Goal: Task Accomplishment & Management: Manage account settings

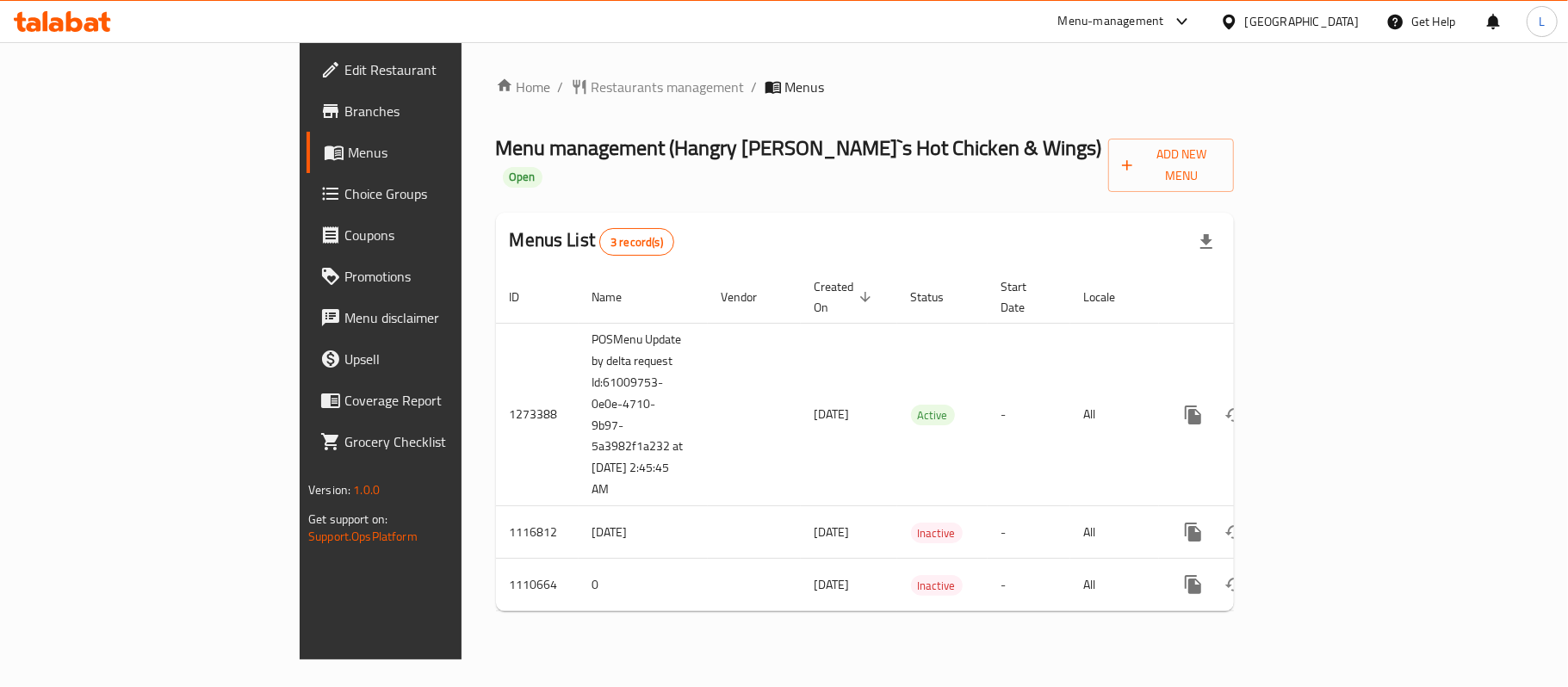
click at [344, 201] on span "Choice Groups" at bounding box center [446, 194] width 204 height 21
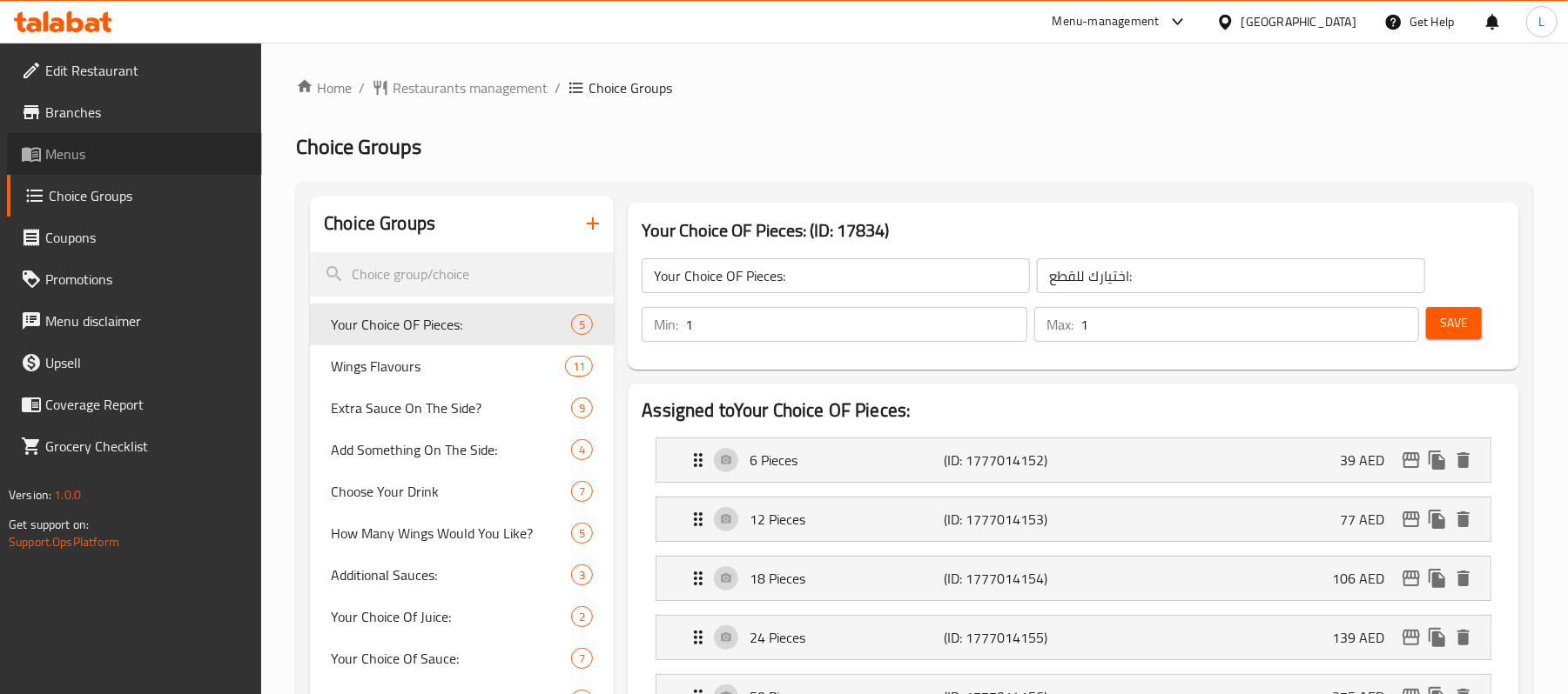
click at [92, 134] on link "Menus" at bounding box center [134, 154] width 255 height 42
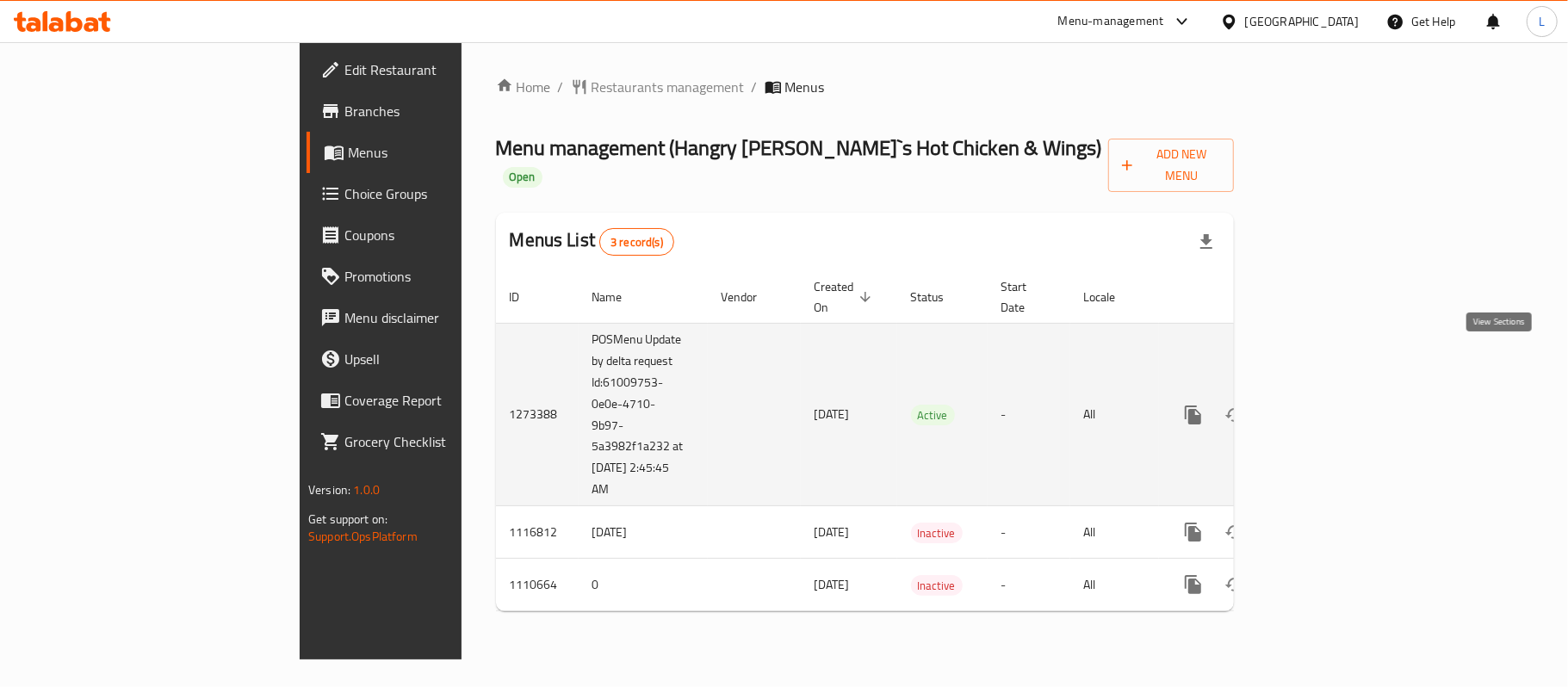
click at [1328, 404] on icon "enhanced table" at bounding box center [1317, 415] width 21 height 21
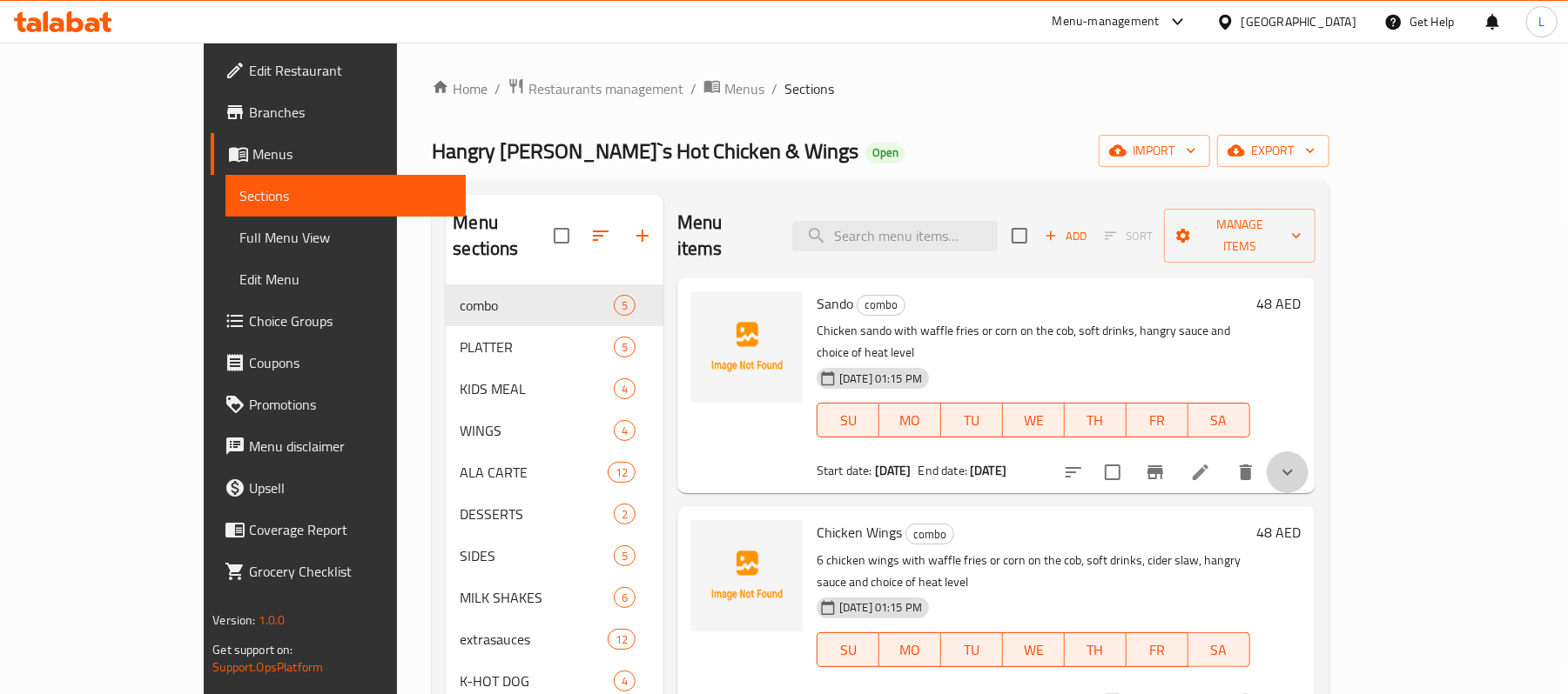
click at [1308, 451] on button "show more" at bounding box center [1287, 472] width 42 height 42
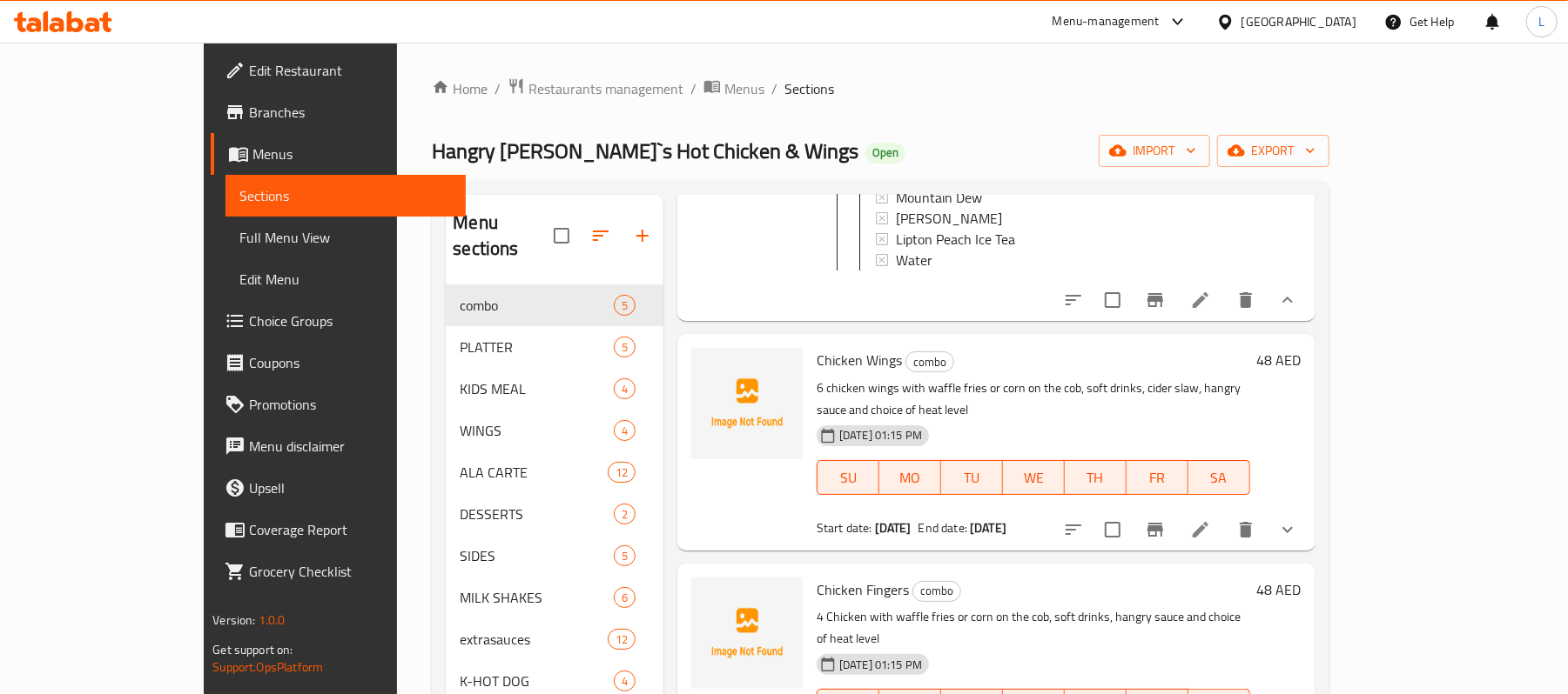
scroll to position [512, 0]
click at [1211, 290] on icon at bounding box center [1200, 301] width 21 height 21
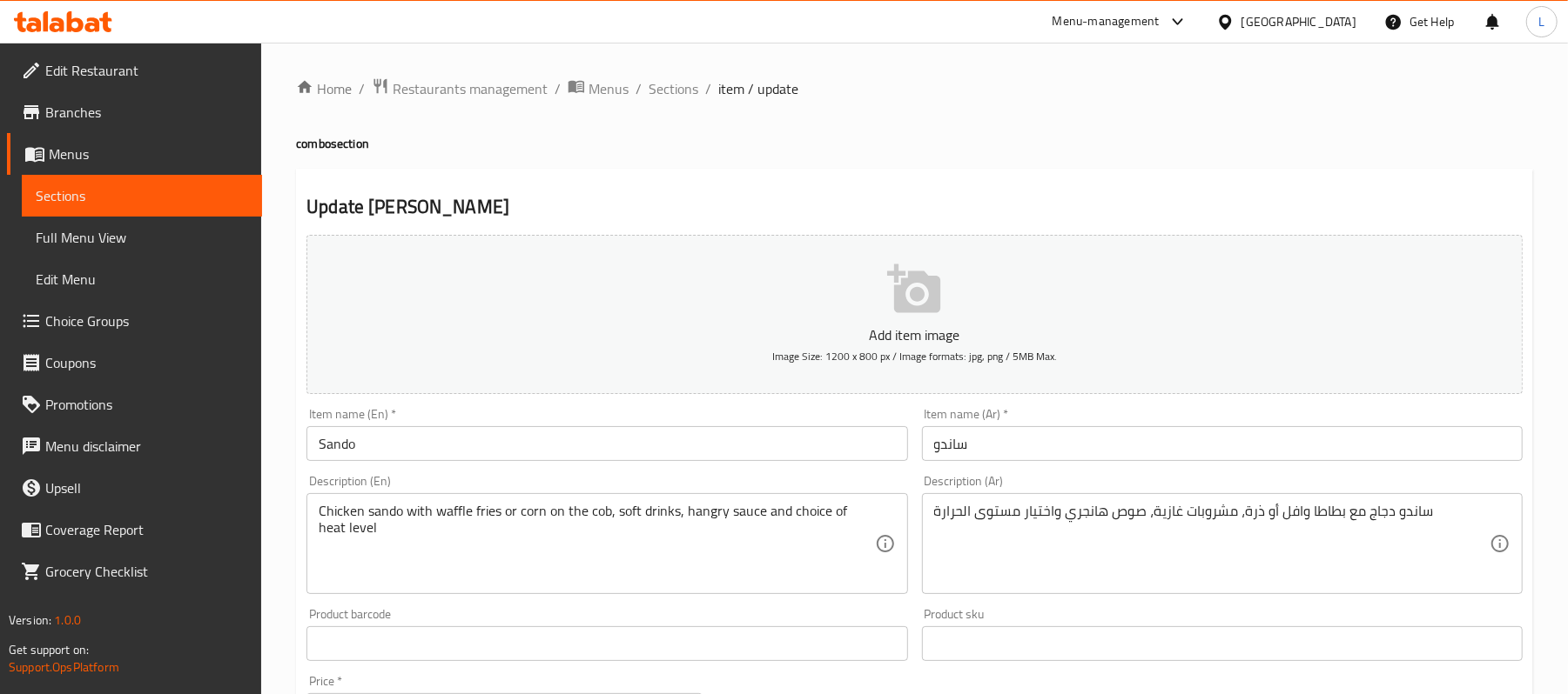
drag, startPoint x: 666, startPoint y: 89, endPoint x: 696, endPoint y: 126, distance: 47.6
click at [667, 89] on span "Sections" at bounding box center [673, 89] width 50 height 21
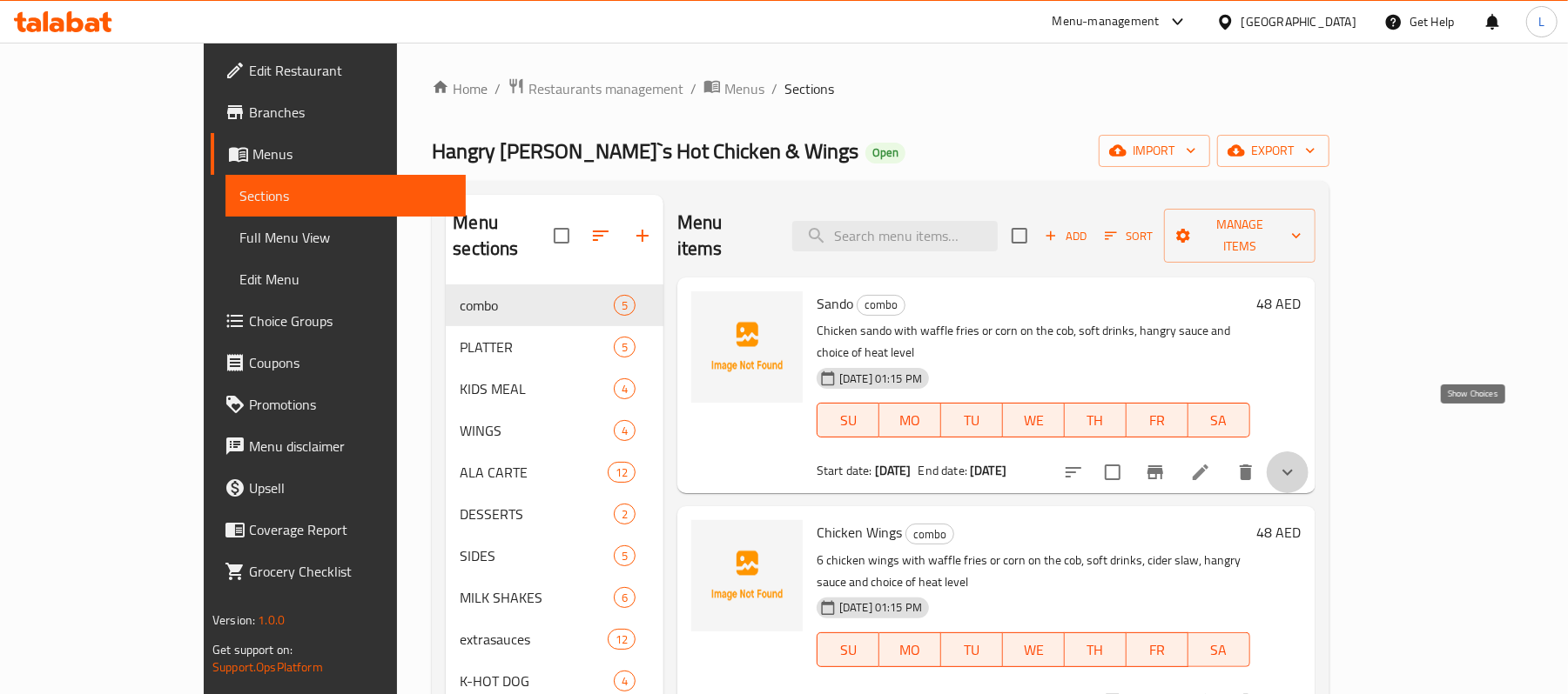
click at [1297, 462] on icon "show more" at bounding box center [1287, 472] width 21 height 21
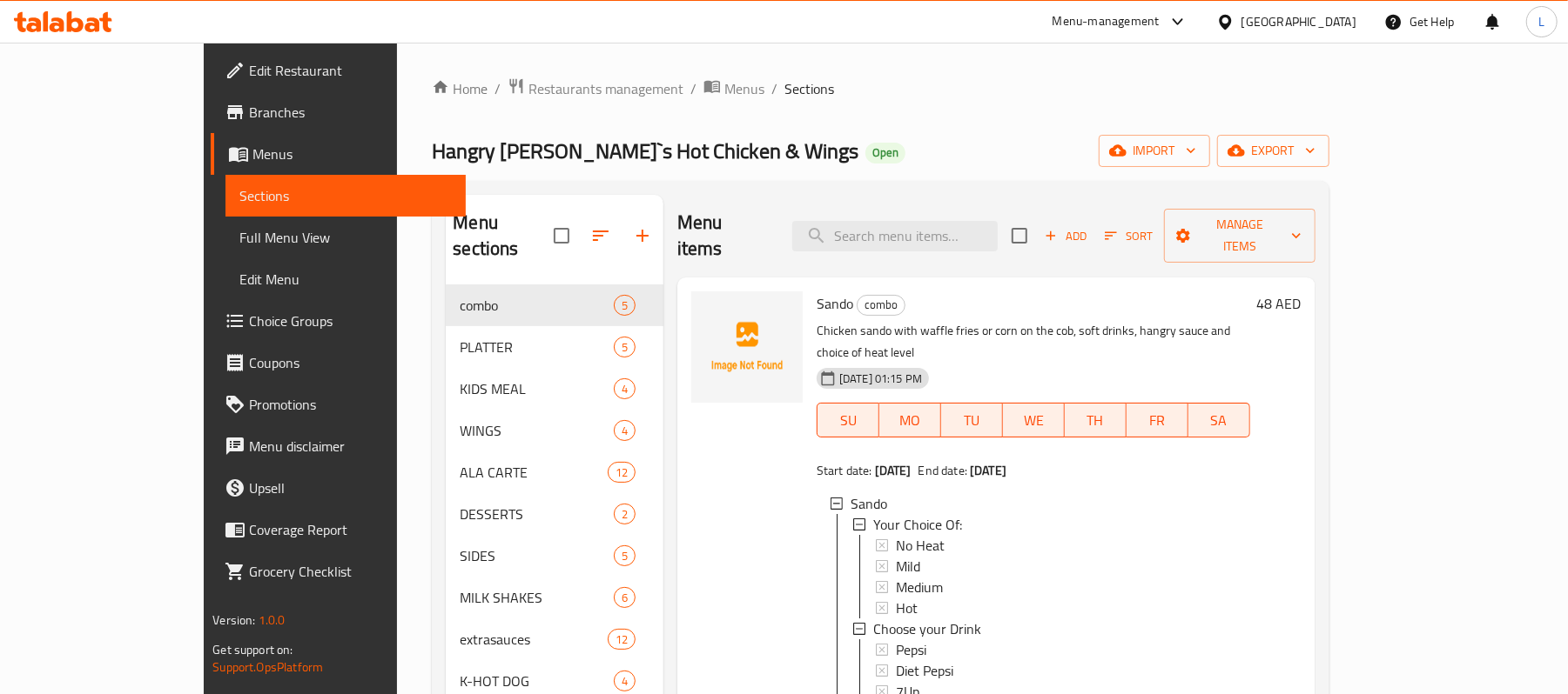
click at [432, 144] on span "Hangry [PERSON_NAME]`s Hot Chicken & Wings" at bounding box center [645, 150] width 427 height 39
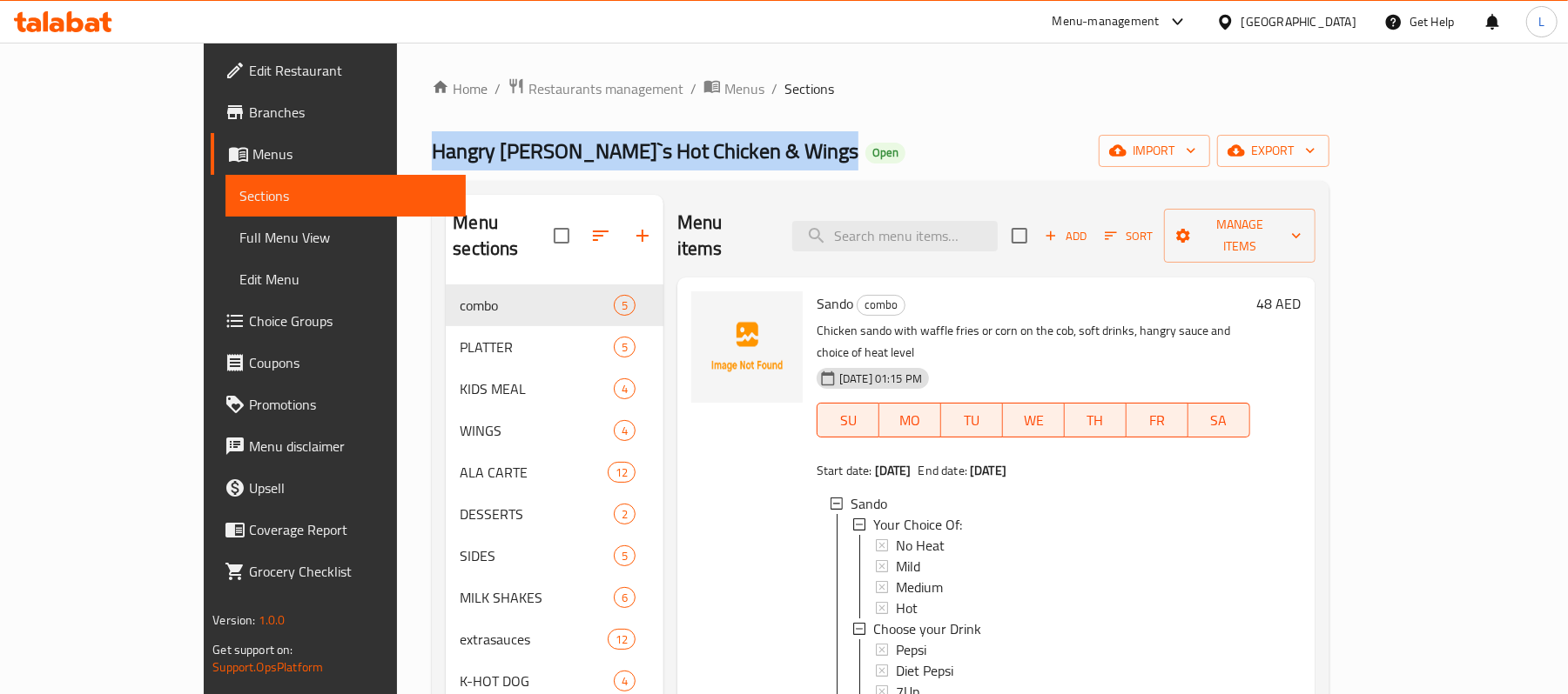
click at [432, 144] on span "Hangry [PERSON_NAME]`s Hot Chicken & Wings" at bounding box center [645, 150] width 427 height 39
click at [432, 154] on span "Hangry [PERSON_NAME]`s Hot Chicken & Wings" at bounding box center [645, 150] width 427 height 39
copy span "Hangry [PERSON_NAME]`s Hot Chicken & Wings"
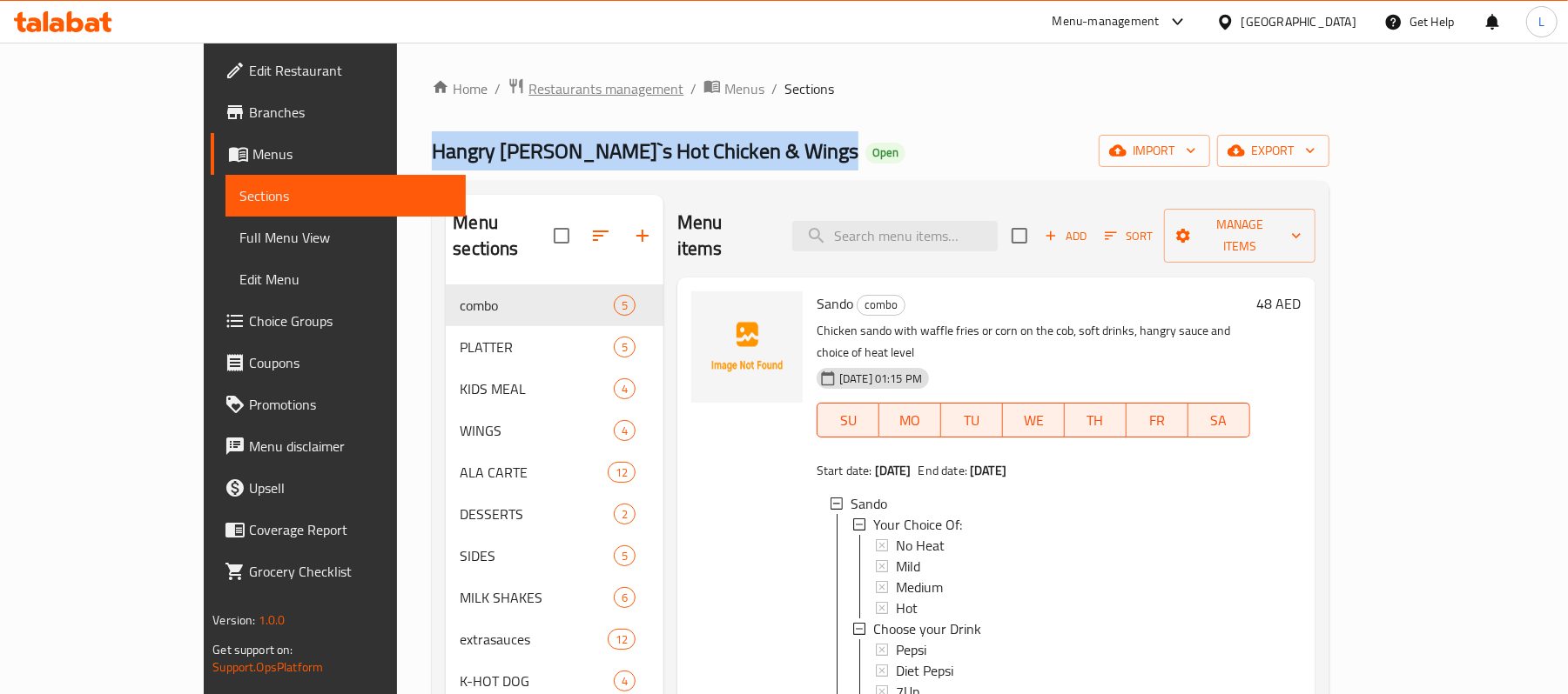
click at [529, 81] on span "Restaurants management" at bounding box center [606, 89] width 155 height 21
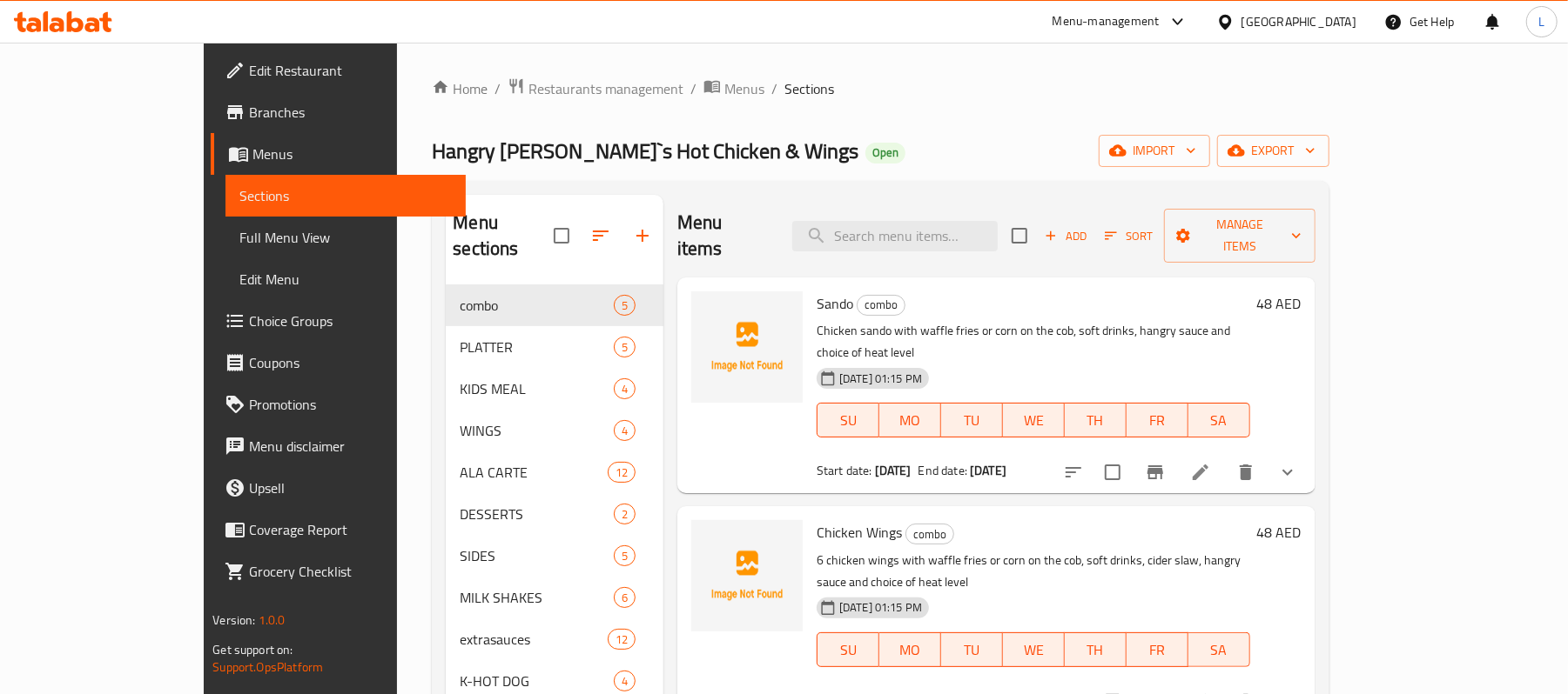
click at [249, 112] on span "Branches" at bounding box center [350, 112] width 203 height 21
